Goal: Check status: Check status

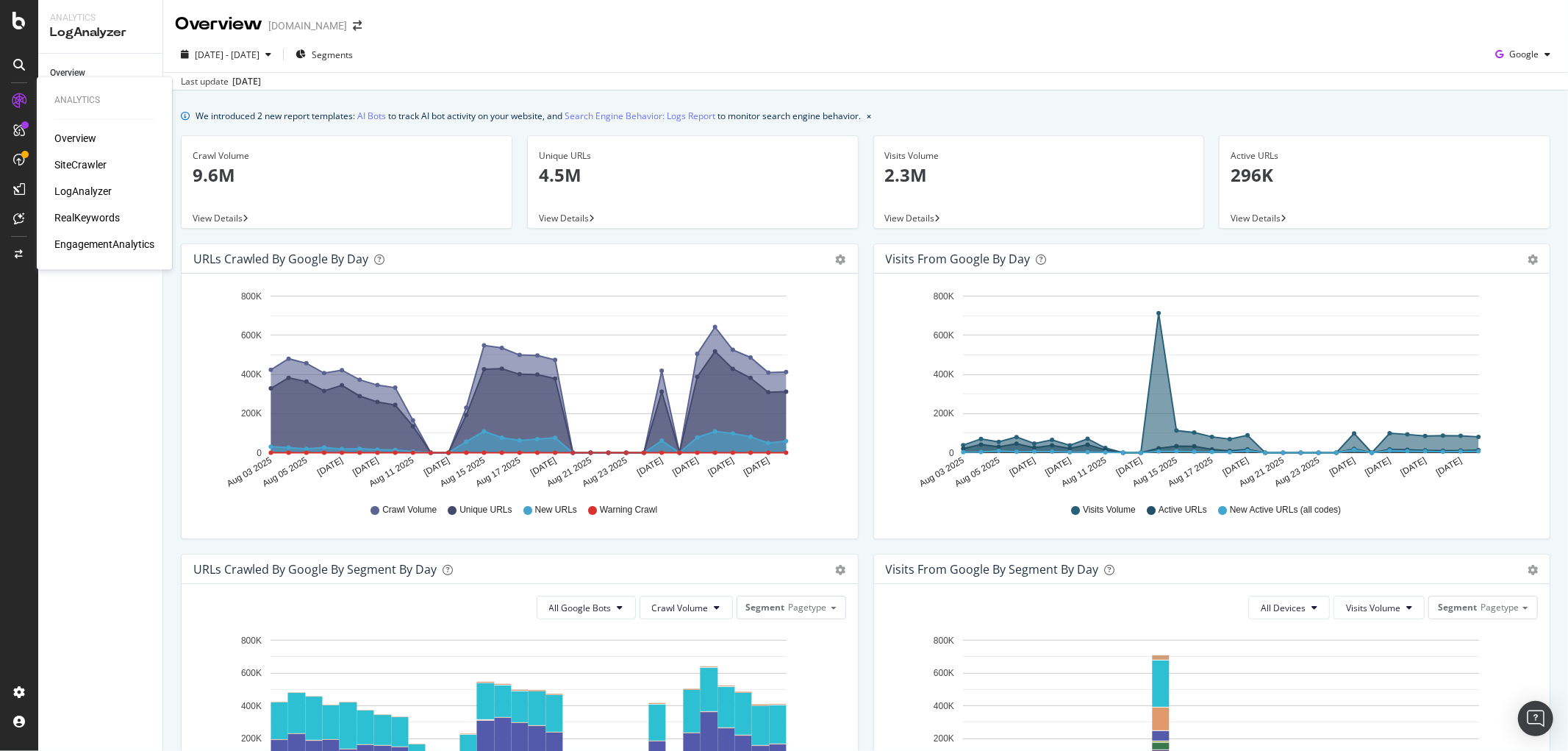
click at [74, 191] on div "LogAnalyzer" at bounding box center [83, 192] width 57 height 15
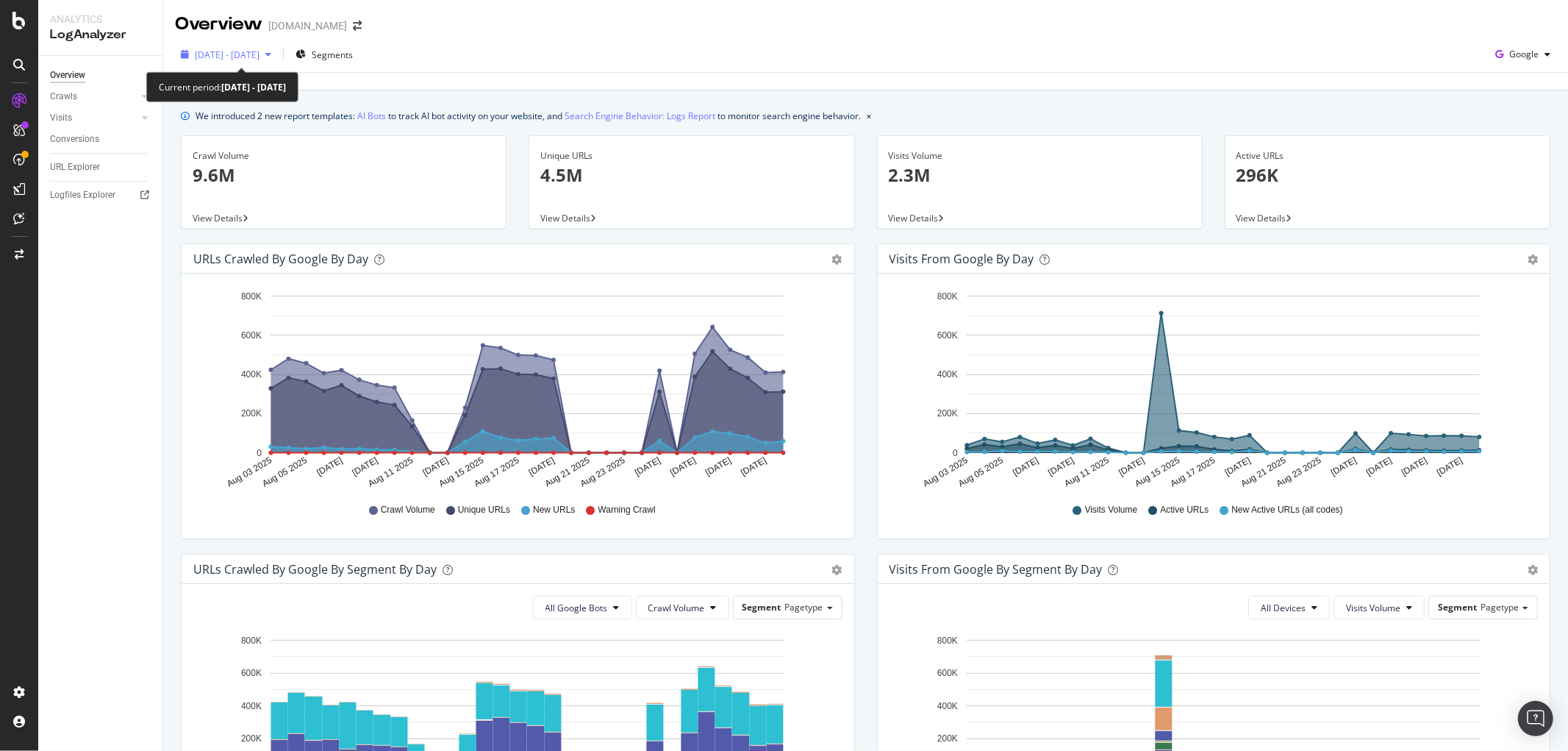
click at [260, 51] on span "[DATE] - [DATE]" at bounding box center [227, 55] width 64 height 12
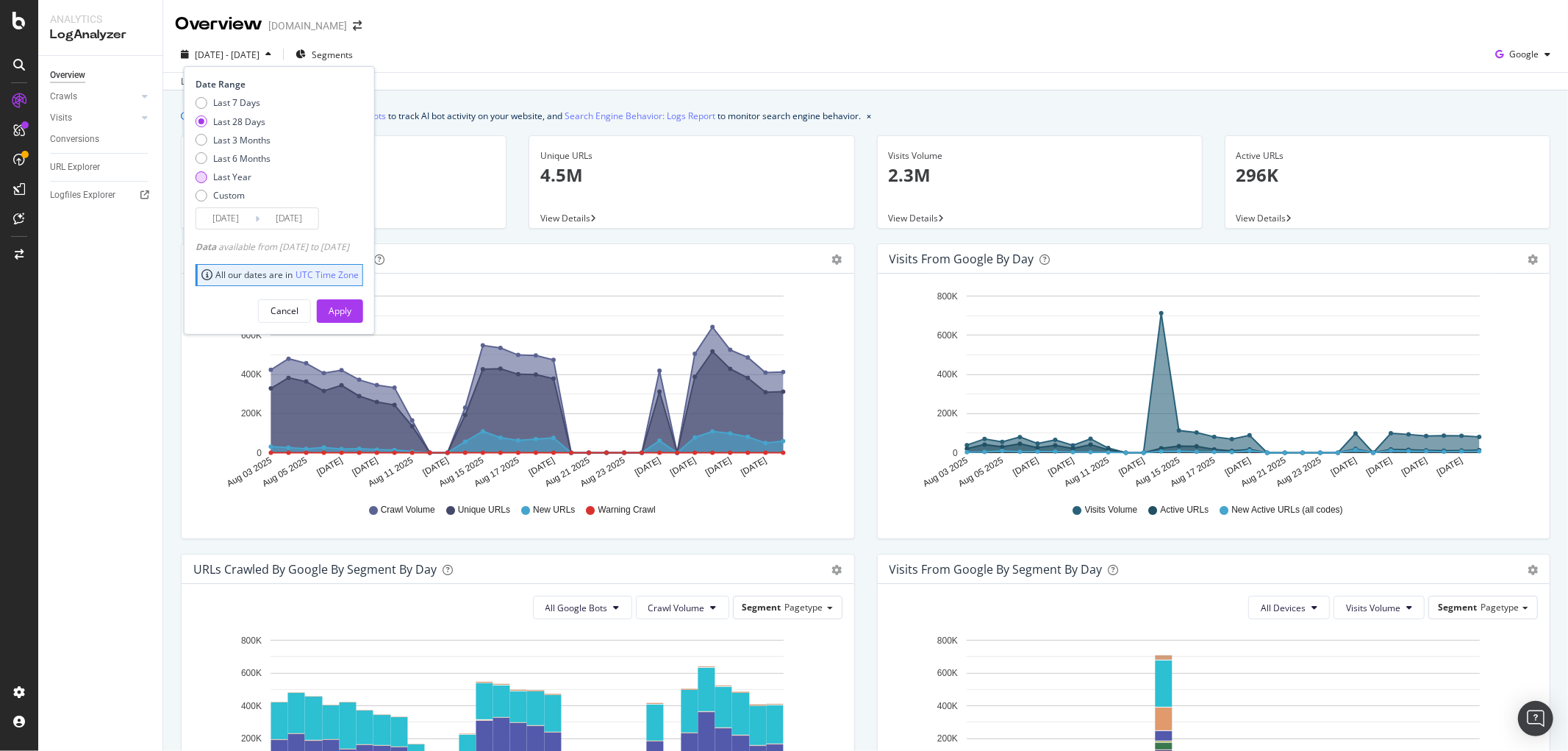
click at [239, 178] on div "Last Year" at bounding box center [231, 177] width 38 height 12
type input "[DATE]"
click at [352, 303] on div "Apply" at bounding box center [340, 311] width 23 height 22
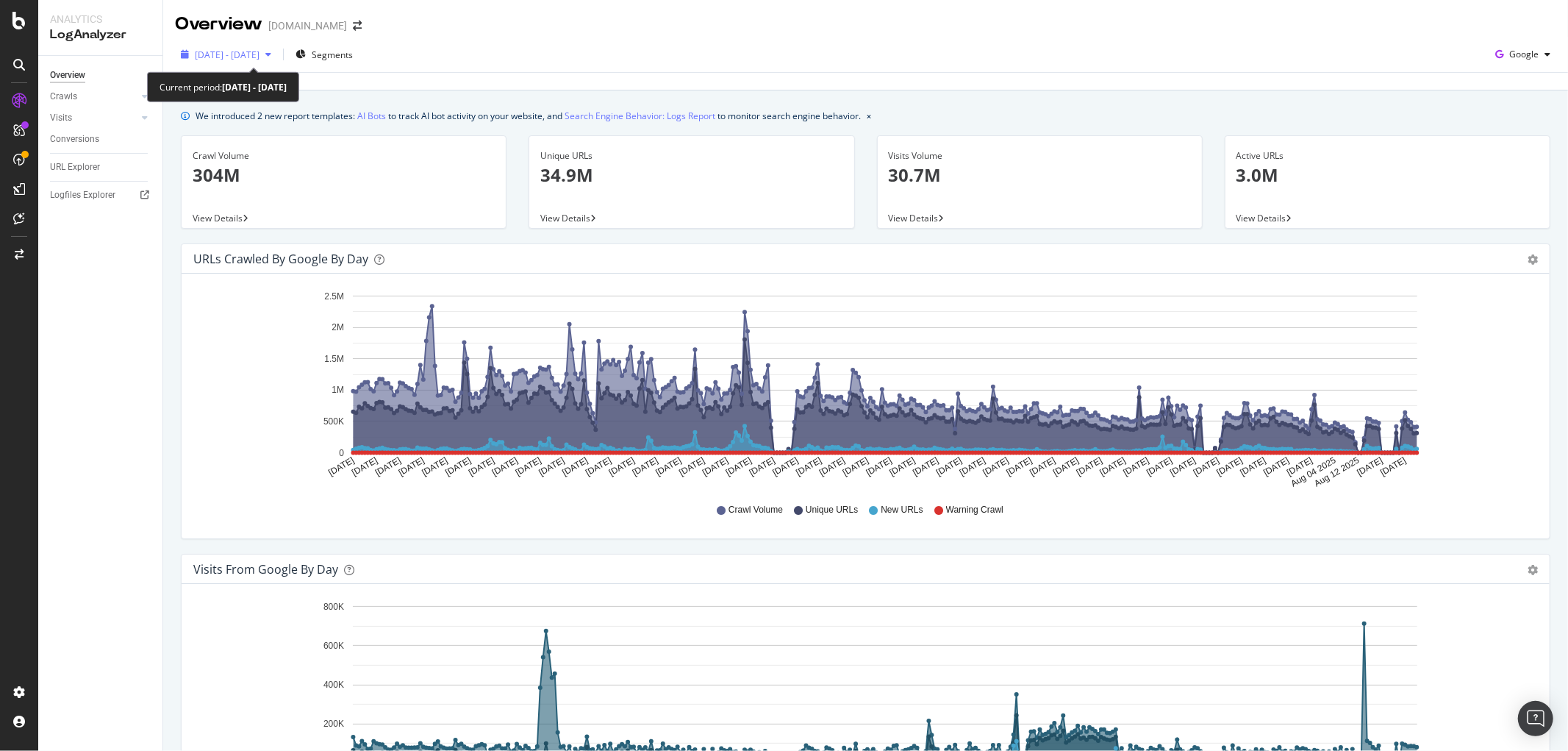
click at [260, 54] on span "[DATE] - [DATE]" at bounding box center [227, 55] width 64 height 12
click at [1481, 436] on icon "[DATE] [DATE] [DATE] [DATE] [DATE] [DATE] [DATE] [DATE] [DATE] [DATE] [DATE] [D…" at bounding box center [859, 387] width 1331 height 204
click at [142, 373] on div "Overview Crawls Daily Distribution Segments Distribution HTTP Codes Resources V…" at bounding box center [100, 403] width 125 height 695
